Goal: Find specific page/section: Find specific page/section

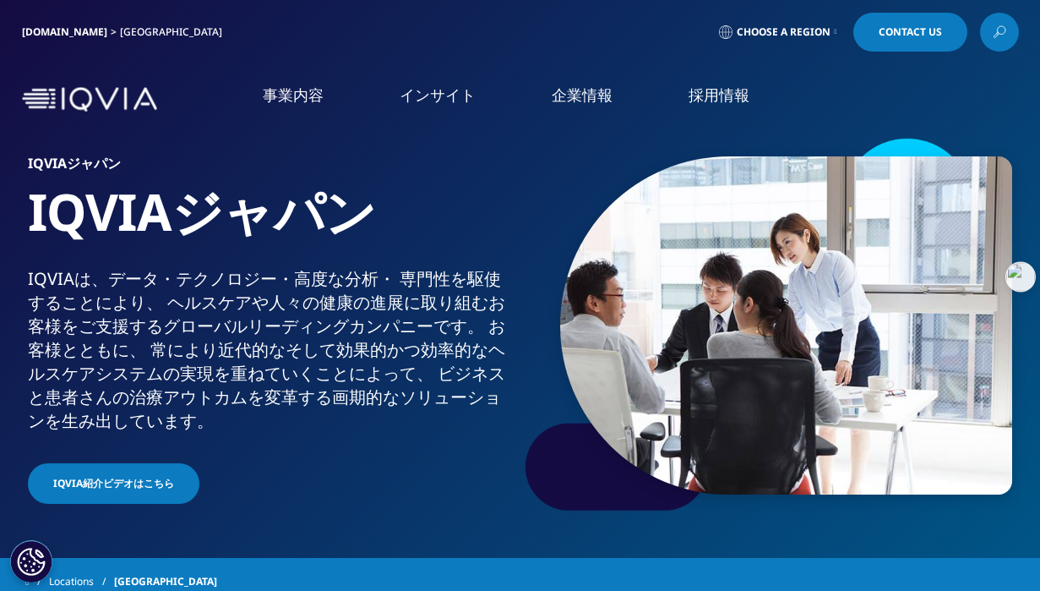
click at [710, 90] on link "採用情報" at bounding box center [719, 95] width 61 height 21
click at [374, 437] on div "IQVIAジャパン IQVIAジャパン IQVIAは、​データ・​テクノロジー・​高度な​分析・​ 専門性を​駆使する​ことに​より、​ ヘルスケアや​人々の…" at bounding box center [275, 331] width 494 height 351
click at [723, 106] on link "採用情報" at bounding box center [719, 95] width 61 height 21
click at [71, 211] on link "IQVIAグループ" at bounding box center [194, 217] width 338 height 19
